Goal: Transaction & Acquisition: Purchase product/service

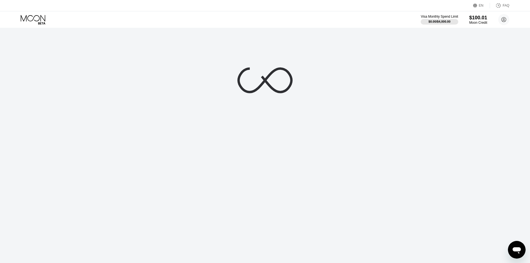
click at [125, 170] on div at bounding box center [265, 131] width 530 height 263
click at [95, 105] on div at bounding box center [265, 131] width 530 height 263
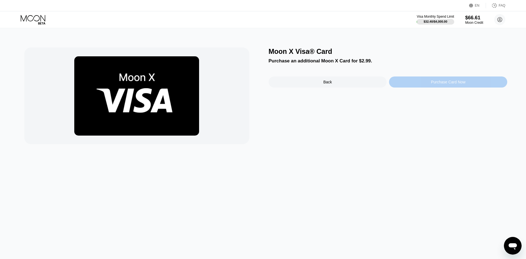
click at [418, 82] on div "Purchase Card Now" at bounding box center [448, 81] width 118 height 11
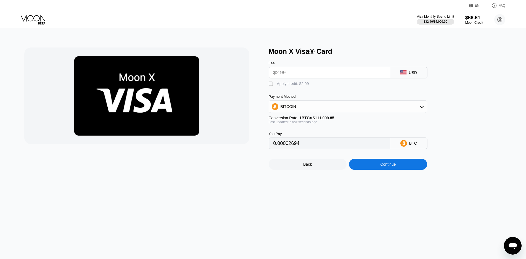
click at [274, 86] on div "" at bounding box center [272, 84] width 6 height 6
type input "0"
click at [376, 167] on div "Continue" at bounding box center [388, 164] width 78 height 11
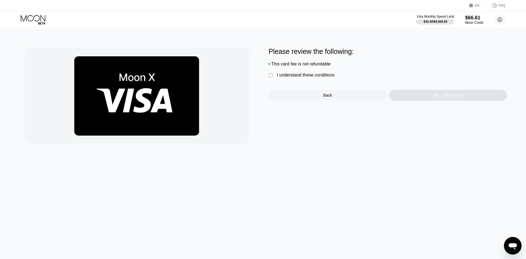
click at [273, 78] on div "" at bounding box center [272, 76] width 6 height 6
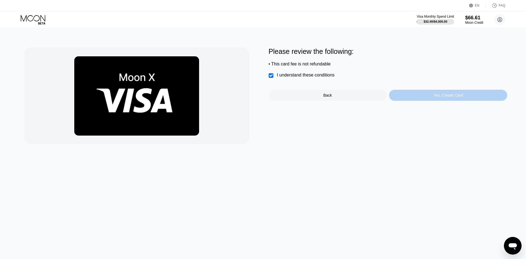
click at [417, 97] on div "Yes, Create Card" at bounding box center [448, 95] width 118 height 11
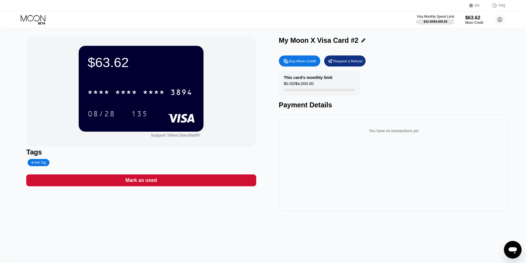
click at [361, 42] on icon at bounding box center [363, 40] width 4 height 4
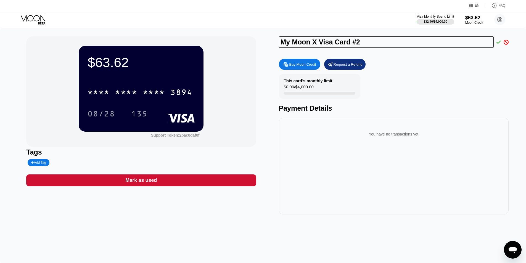
drag, startPoint x: 370, startPoint y: 43, endPoint x: 272, endPoint y: 47, distance: 98.4
click at [272, 47] on div "$63.62 * * * * * * * * * * * * 3894 08/28 135 Support Token: 2bac0daf0f Tags Ad…" at bounding box center [263, 125] width 474 height 178
type input "Mario"
click at [497, 44] on icon at bounding box center [499, 42] width 4 height 5
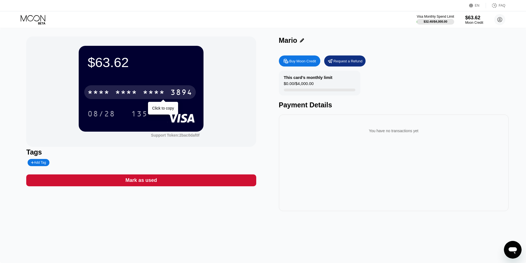
click at [169, 90] on div "* * * * * * * * * * * * 3894" at bounding box center [140, 92] width 112 height 14
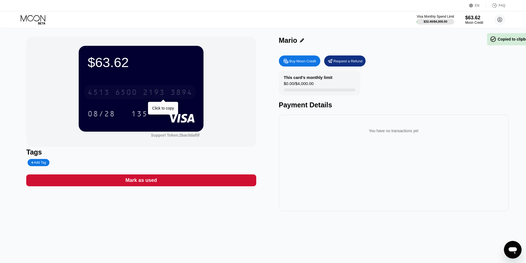
click at [169, 90] on div "[CREDIT_CARD_NUMBER]" at bounding box center [140, 92] width 112 height 14
